Goal: Register for event/course

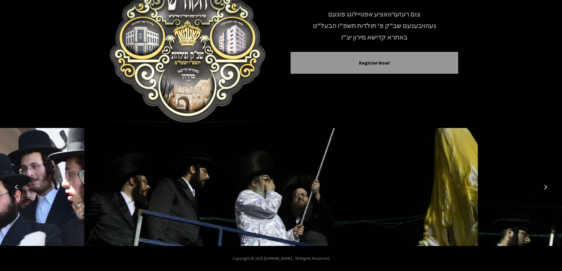
scroll to position [29, 0]
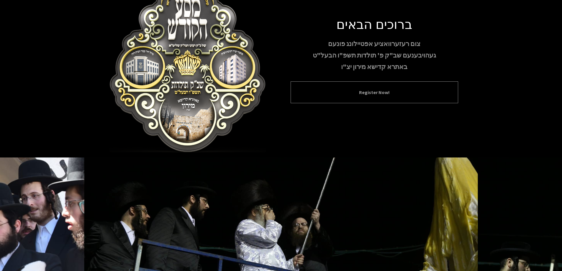
click at [394, 96] on div "Register Now!" at bounding box center [375, 92] width 168 height 22
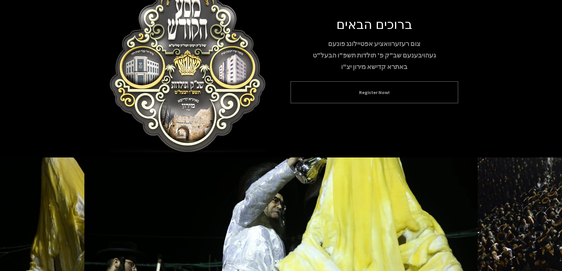
click at [381, 93] on button "Register Now!" at bounding box center [374, 92] width 153 height 7
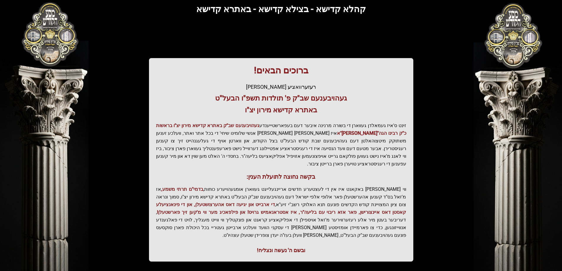
scroll to position [71, 0]
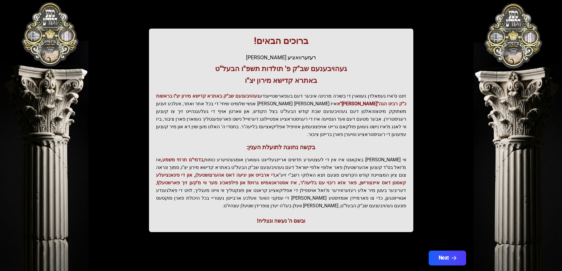
click at [432, 251] on button "Next" at bounding box center [446, 258] width 37 height 15
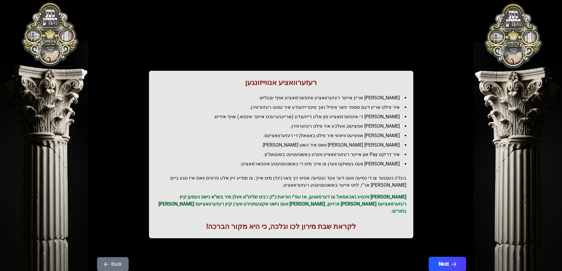
click at [447, 257] on button "Next" at bounding box center [446, 264] width 37 height 15
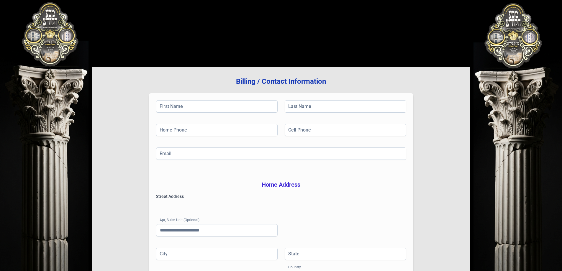
scroll to position [94, 0]
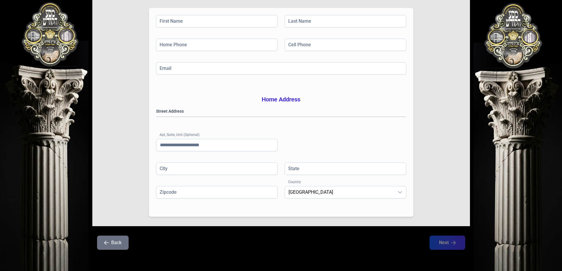
click at [119, 240] on button "Back" at bounding box center [113, 243] width 32 height 14
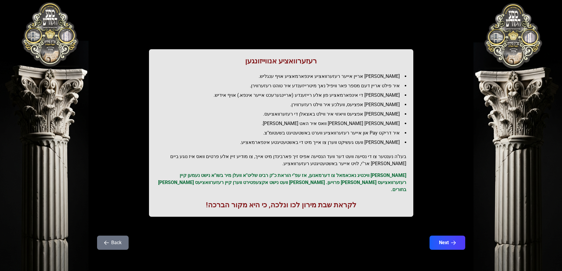
scroll to position [0, 0]
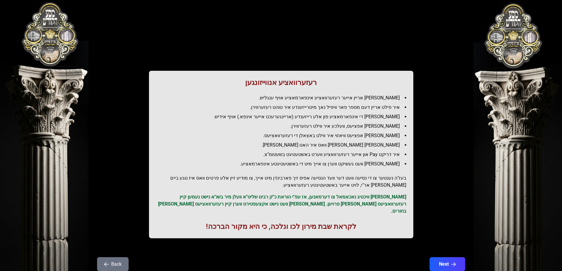
click at [117, 240] on div "רעזערוואציע אנווייזונגען איר לייגט אריין אייער רעזערוואציע אינפארמאציע אויף ענג…" at bounding box center [281, 131] width 378 height 234
click at [114, 257] on button "Back" at bounding box center [113, 264] width 32 height 14
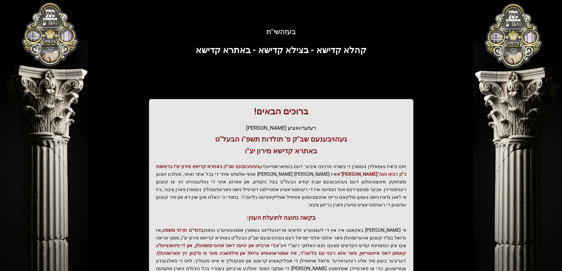
click at [114, 257] on div "בעזהשי"ת קהלא קדישא - בצילא קדישא - באתרא קדישא ברוכים הבאים! רעזערוואציע אפטיי…" at bounding box center [281, 163] width 378 height 298
